Goal: Task Accomplishment & Management: Manage account settings

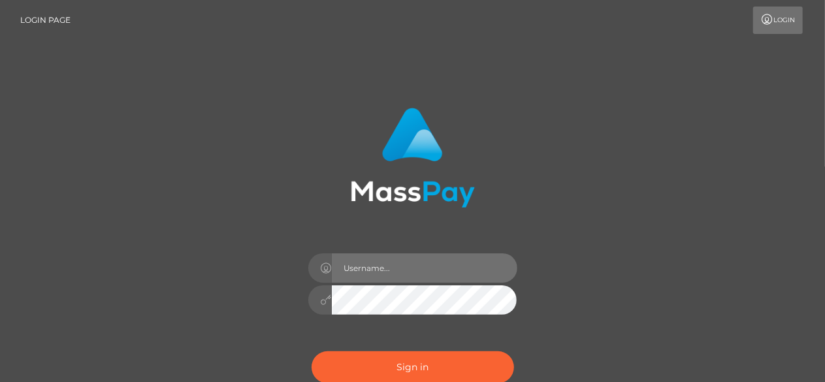
click at [383, 277] on input "text" at bounding box center [424, 267] width 185 height 29
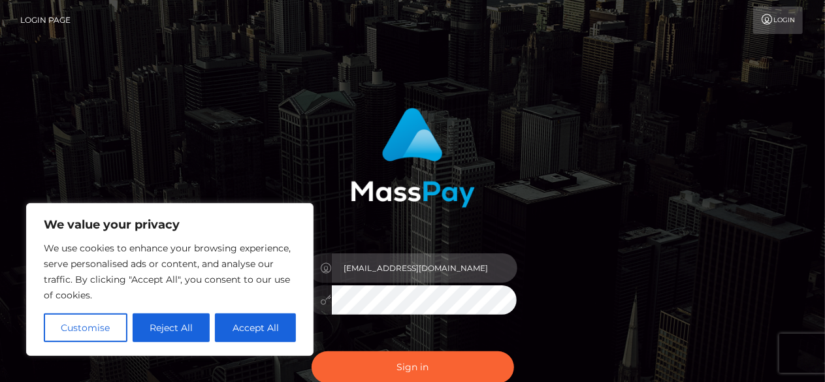
type input "[EMAIL_ADDRESS][DOMAIN_NAME]"
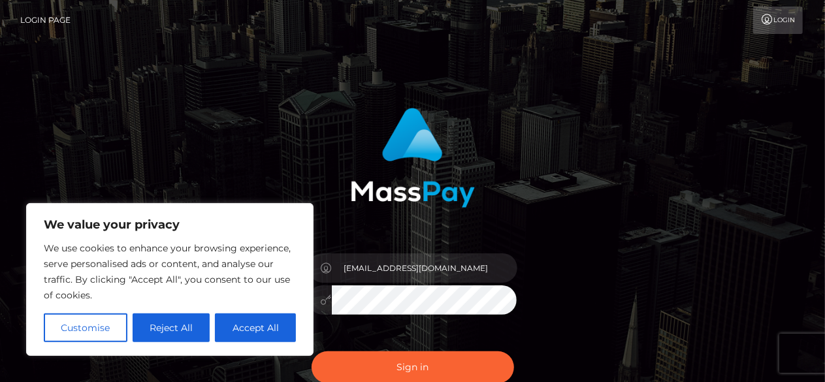
click at [311, 351] on button "Sign in" at bounding box center [412, 367] width 202 height 32
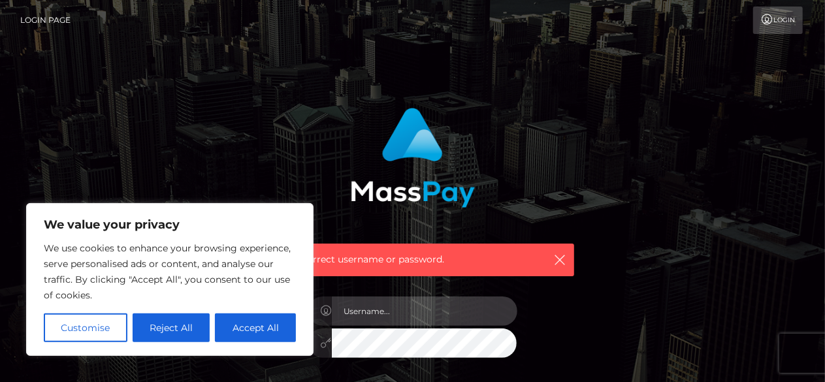
click at [381, 306] on input "text" at bounding box center [424, 310] width 185 height 29
type input "[EMAIL_ADDRESS][DOMAIN_NAME]"
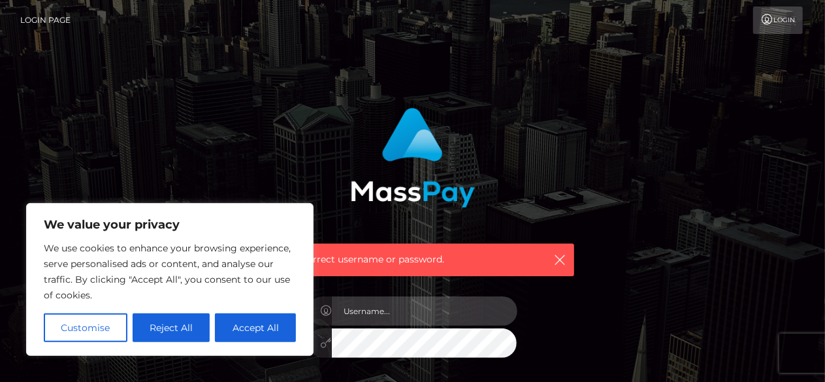
click at [378, 318] on input "text" at bounding box center [424, 310] width 185 height 29
type input "jasonbourethepilot@protonmail.com"
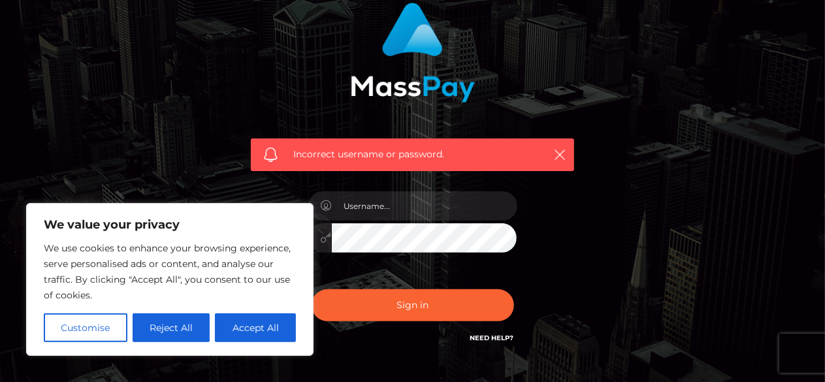
scroll to position [112, 0]
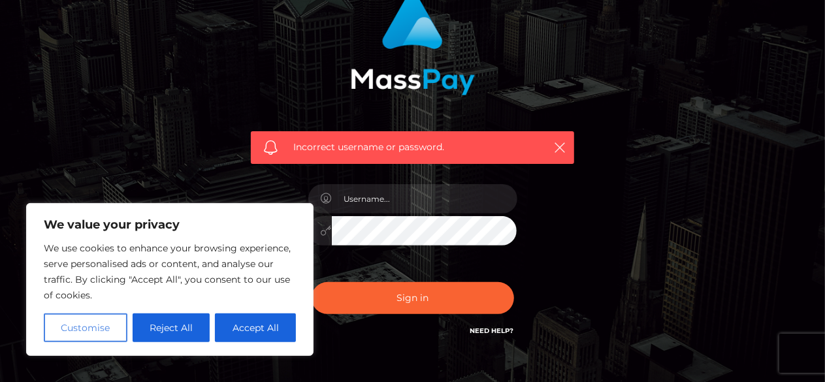
click at [107, 324] on button "Customise" at bounding box center [86, 327] width 84 height 29
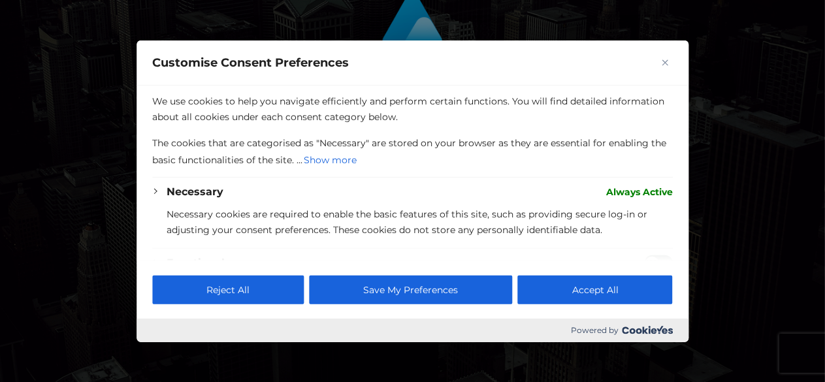
click at [94, 283] on div at bounding box center [412, 191] width 825 height 382
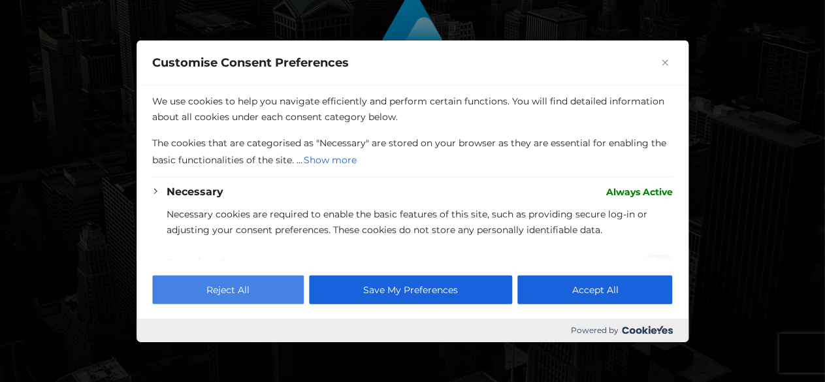
click at [166, 297] on button "Reject All" at bounding box center [227, 290] width 151 height 29
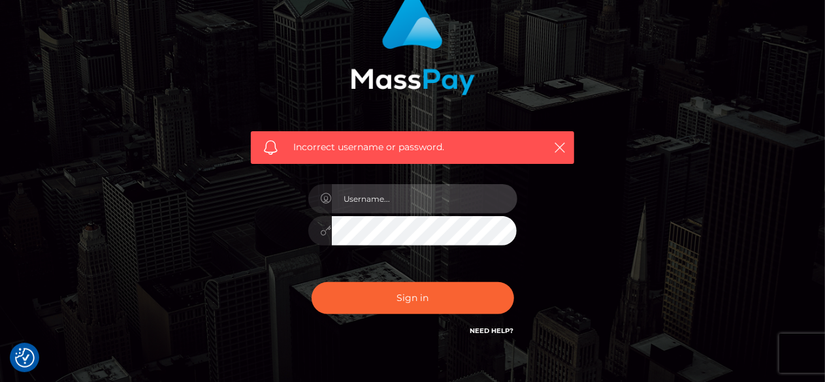
click at [426, 202] on input "text" at bounding box center [424, 198] width 185 height 29
type input "jasonbourethepilot"
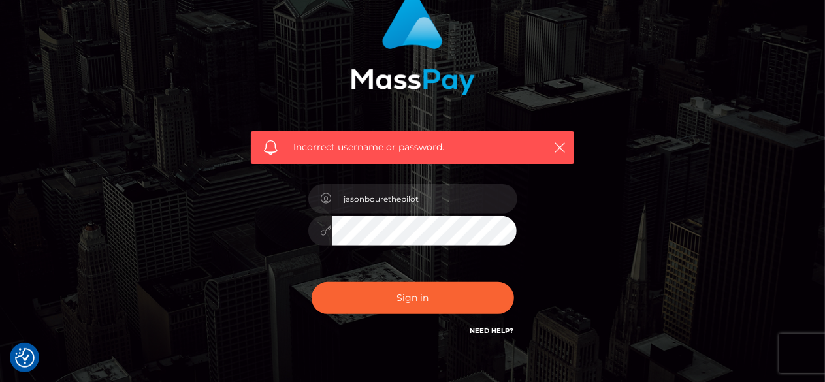
click at [311, 282] on button "Sign in" at bounding box center [412, 298] width 202 height 32
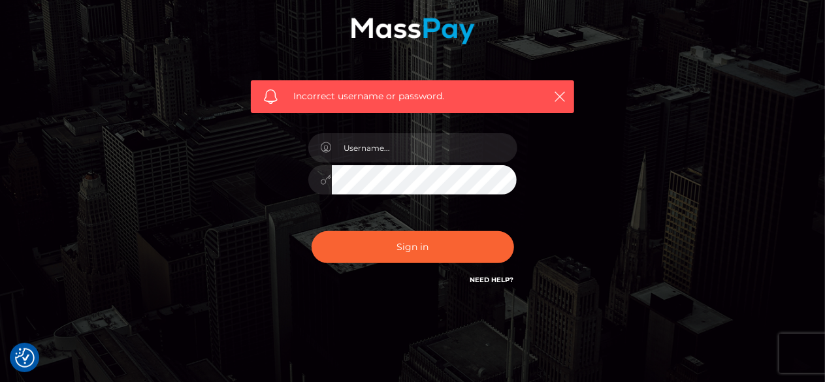
scroll to position [166, 0]
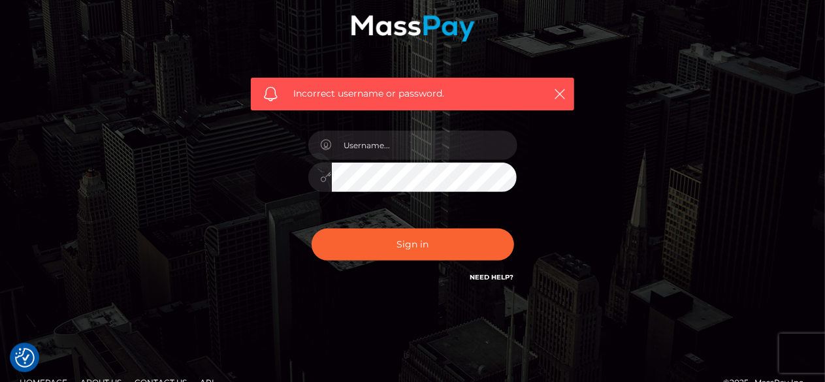
click at [498, 277] on link "Need Help?" at bounding box center [492, 277] width 44 height 8
click at [483, 277] on link "Need Help?" at bounding box center [492, 277] width 44 height 8
click at [489, 275] on link "Need Help?" at bounding box center [492, 277] width 44 height 8
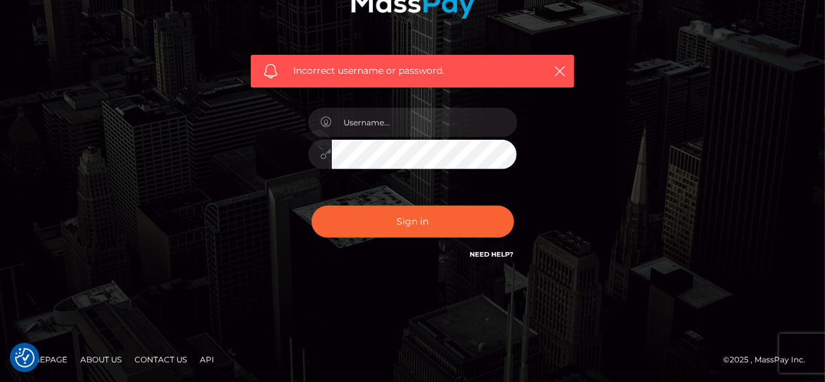
click at [479, 255] on link "Need Help?" at bounding box center [492, 254] width 44 height 8
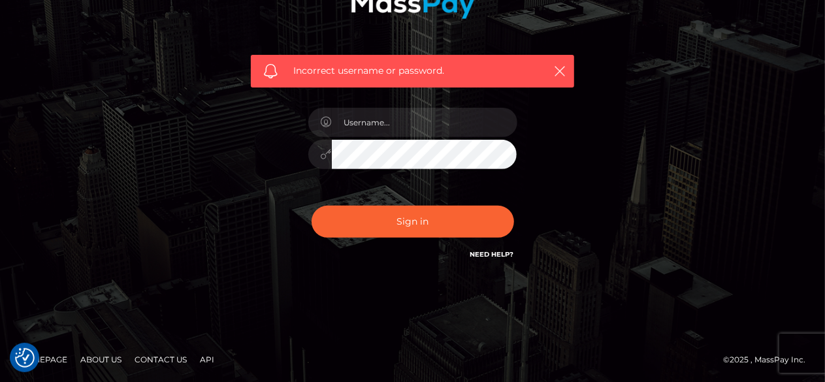
click at [479, 255] on link "Need Help?" at bounding box center [492, 254] width 44 height 8
click at [217, 166] on div "Incorrect username or password." at bounding box center [412, 96] width 744 height 375
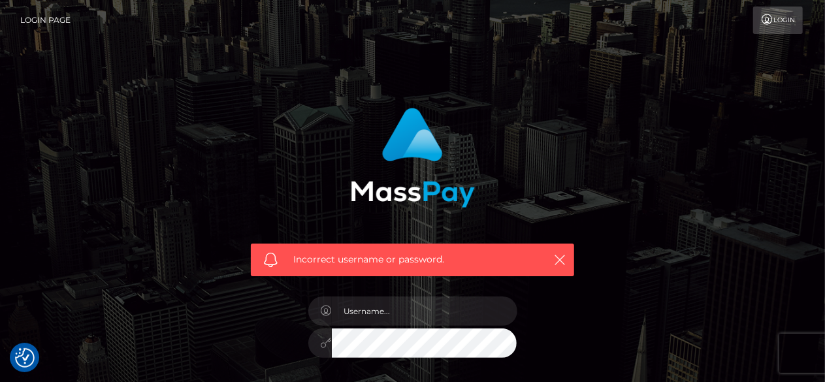
click at [775, 23] on link "Login" at bounding box center [778, 20] width 50 height 27
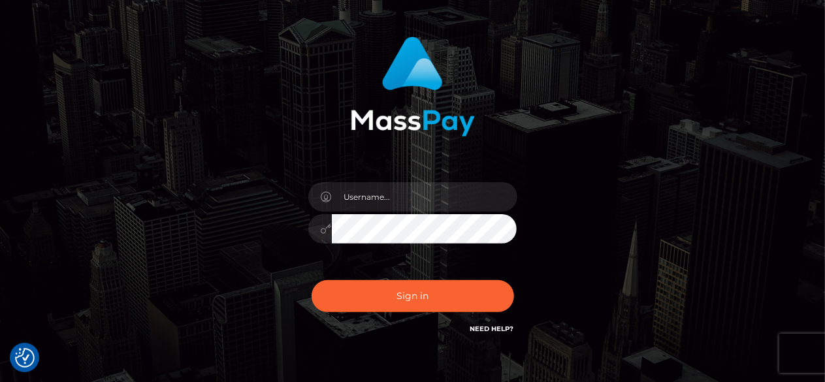
scroll to position [72, 0]
